Goal: Information Seeking & Learning: Find specific fact

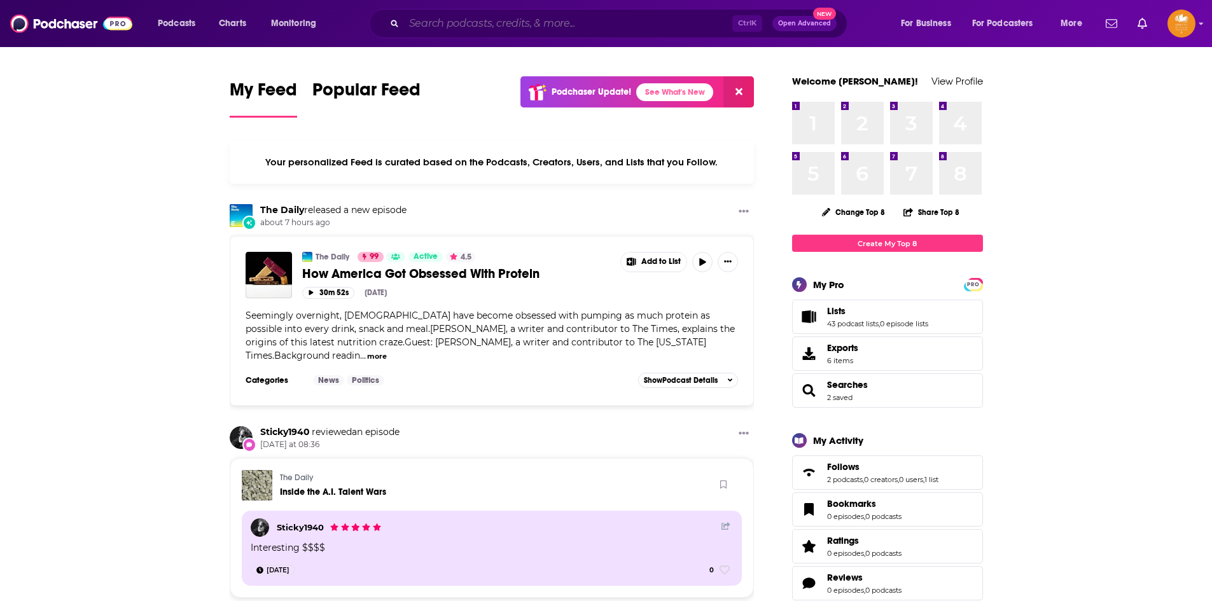
click at [542, 24] on input "Search podcasts, credits, & more..." at bounding box center [568, 23] width 328 height 20
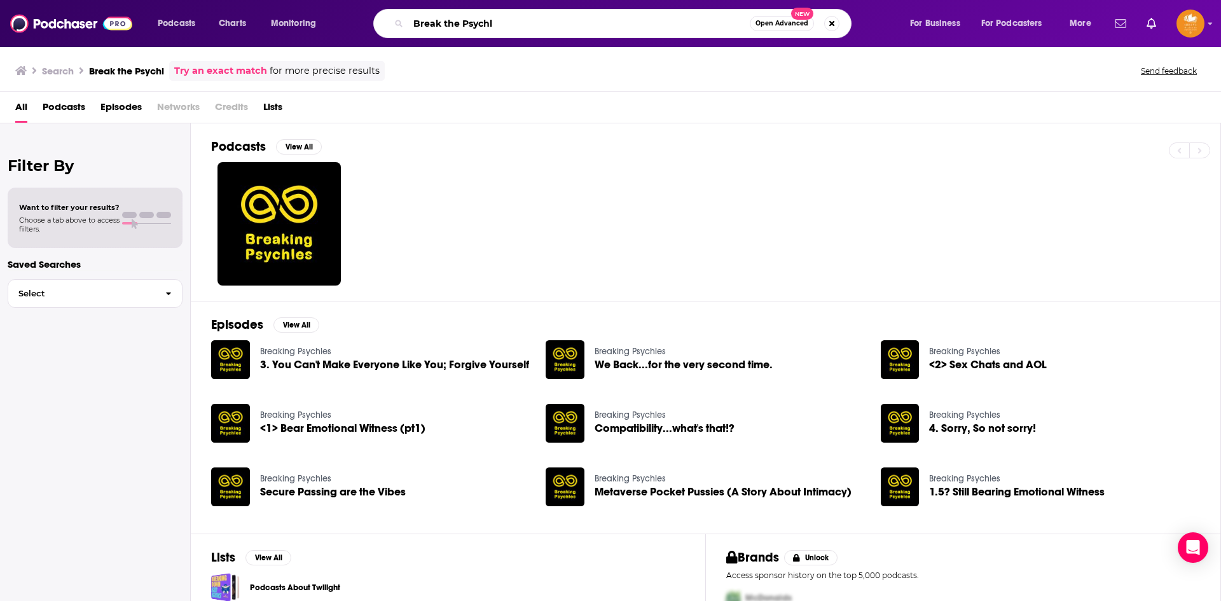
click at [486, 22] on input "Break the Psychl" at bounding box center [579, 23] width 342 height 20
click at [499, 24] on input "Break the Psycl" at bounding box center [579, 23] width 342 height 20
type input "Break the Psycl"
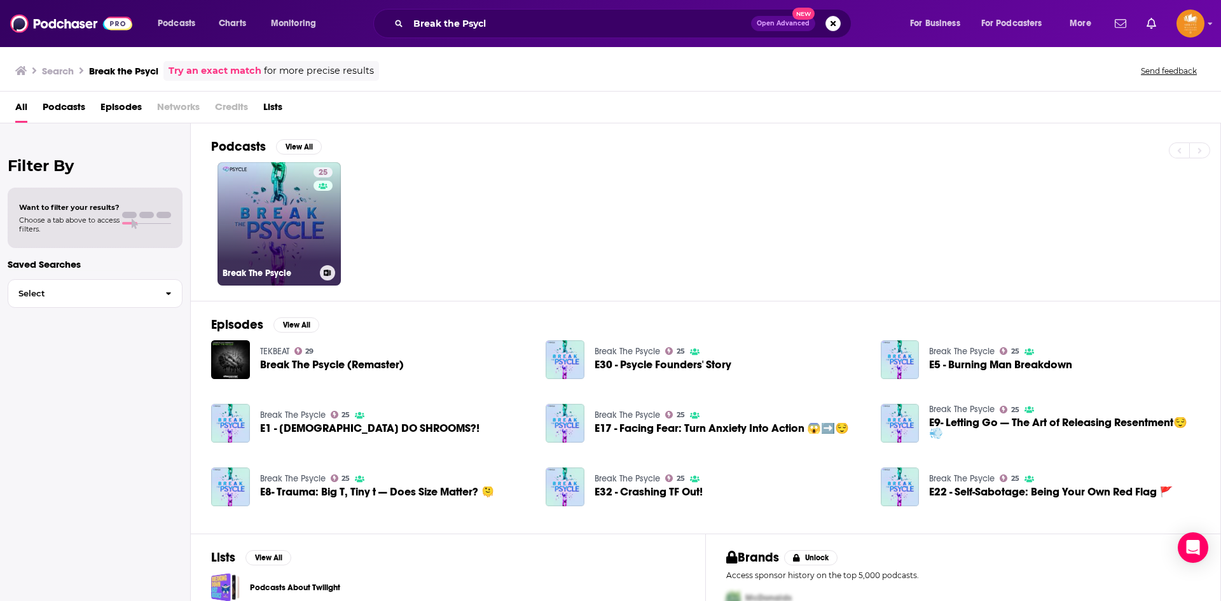
click at [309, 242] on link "25 Break The Psycle" at bounding box center [279, 223] width 123 height 123
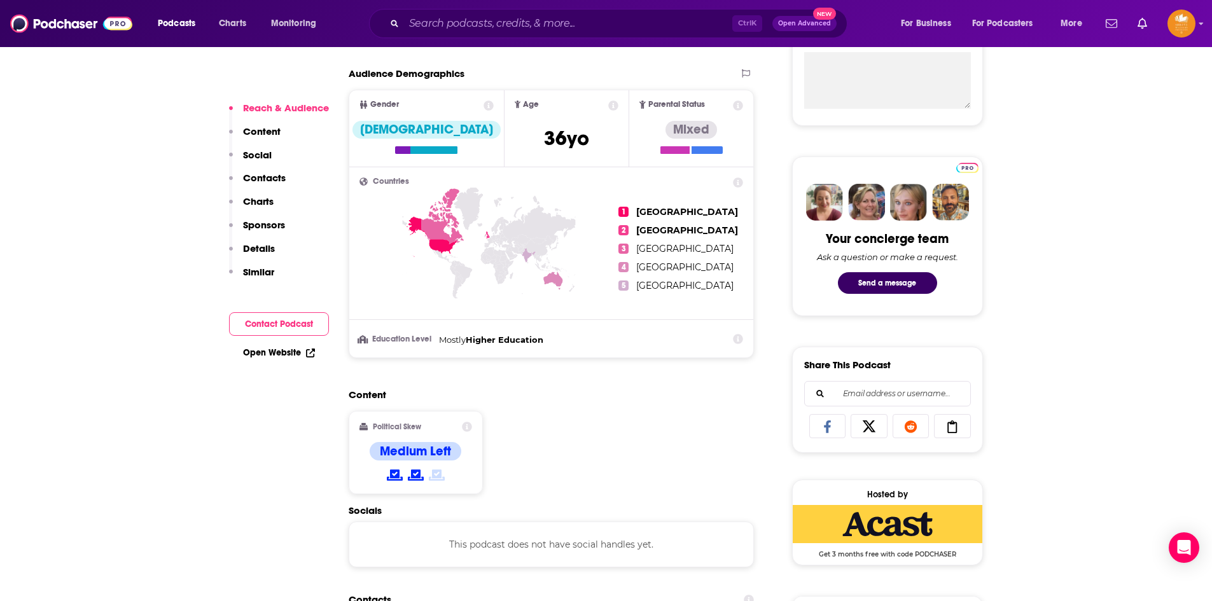
scroll to position [318, 0]
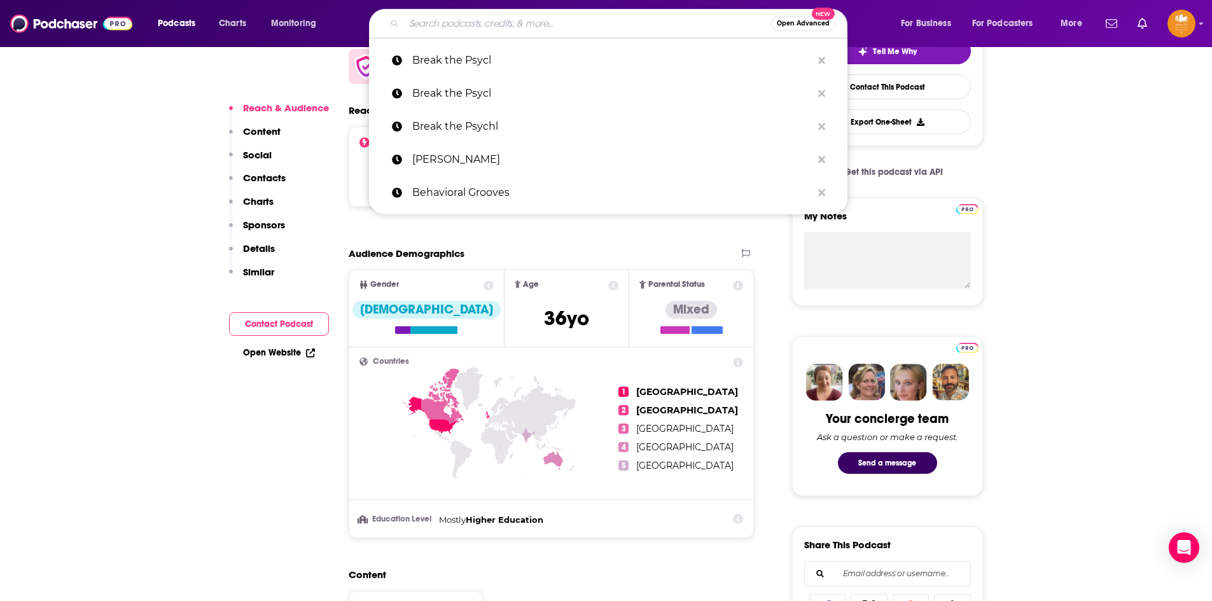
click at [518, 26] on input "Search podcasts, credits, & more..." at bounding box center [587, 23] width 367 height 20
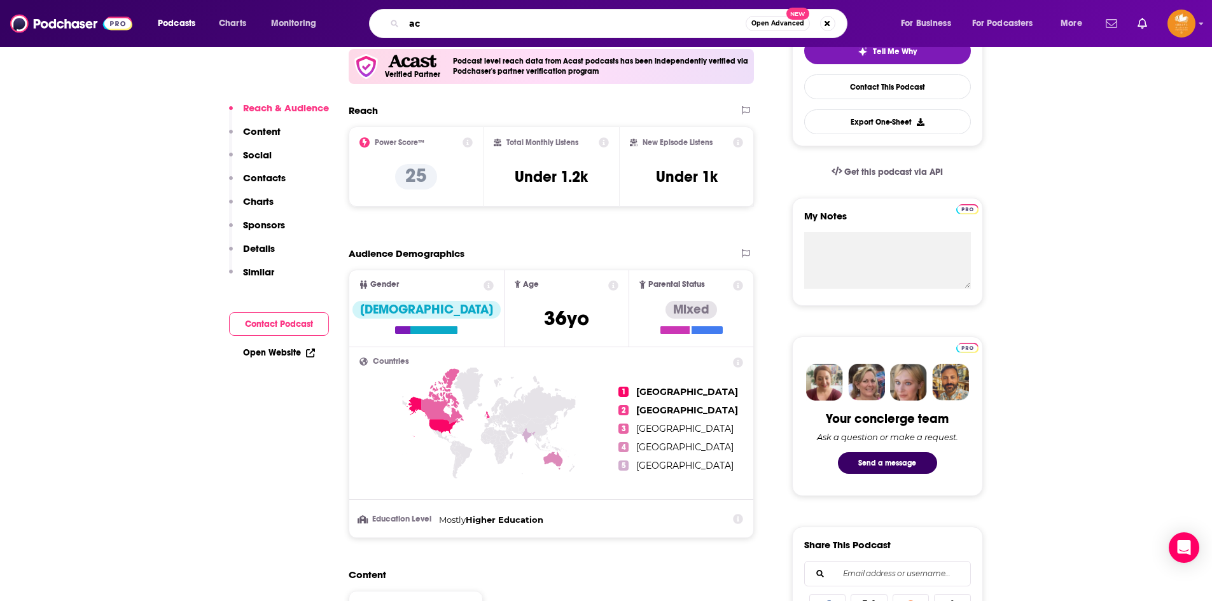
type input "a"
type input "The [PERSON_NAME] List [DATE]"
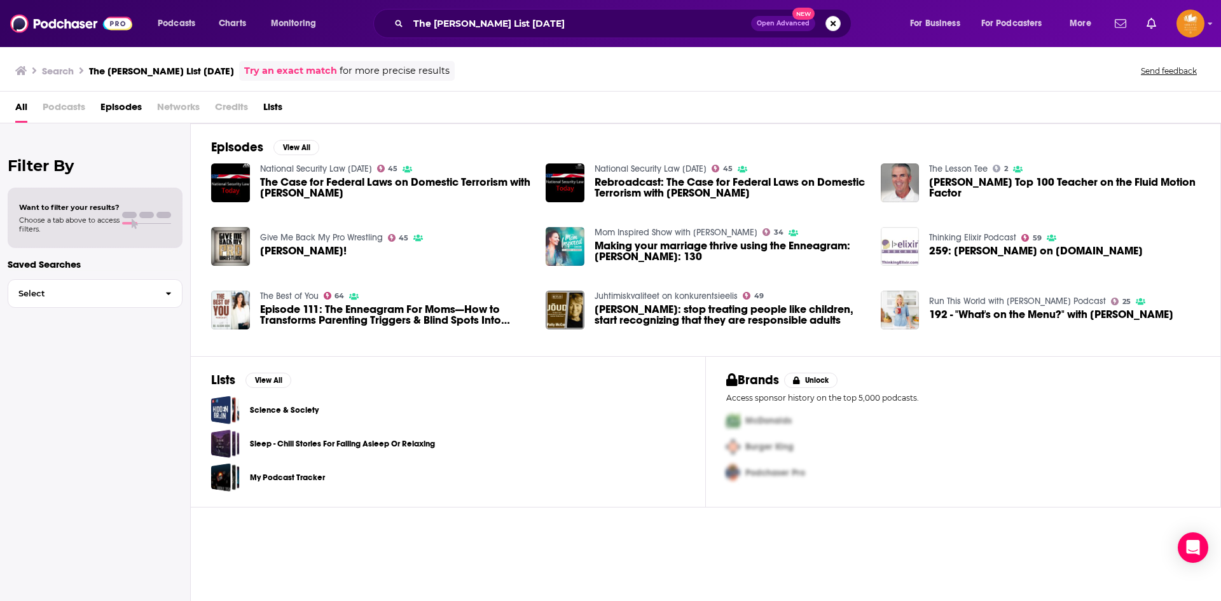
click at [832, 23] on button "Search podcasts, credits, & more..." at bounding box center [833, 23] width 15 height 15
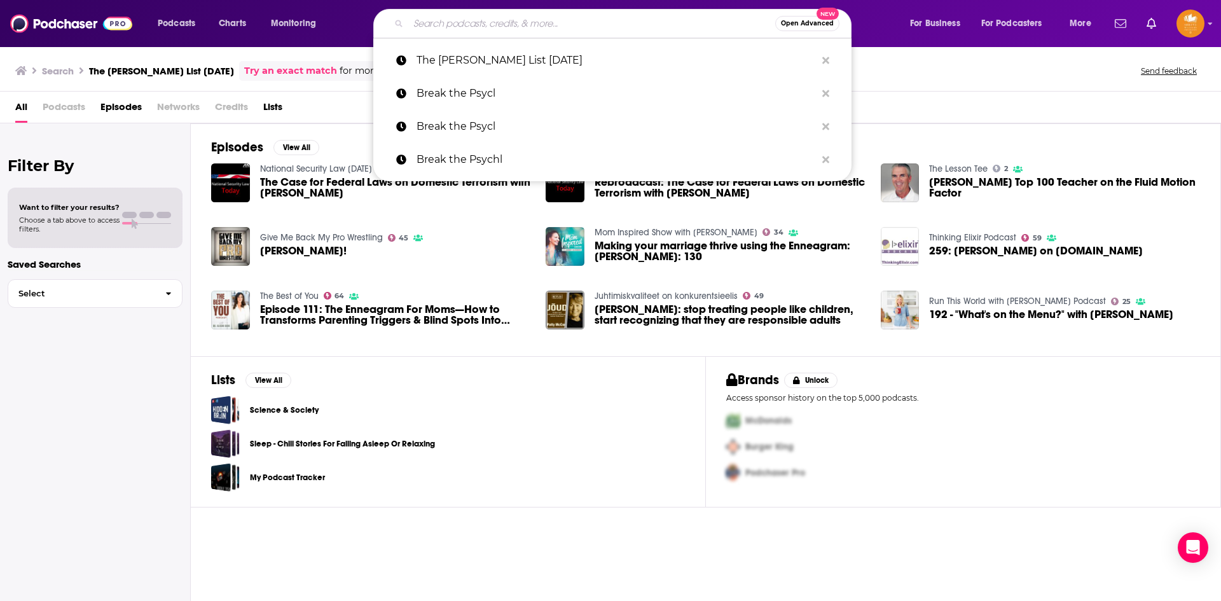
click at [518, 25] on input "Search podcasts, credits, & more..." at bounding box center [591, 23] width 367 height 20
